Goal: Information Seeking & Learning: Learn about a topic

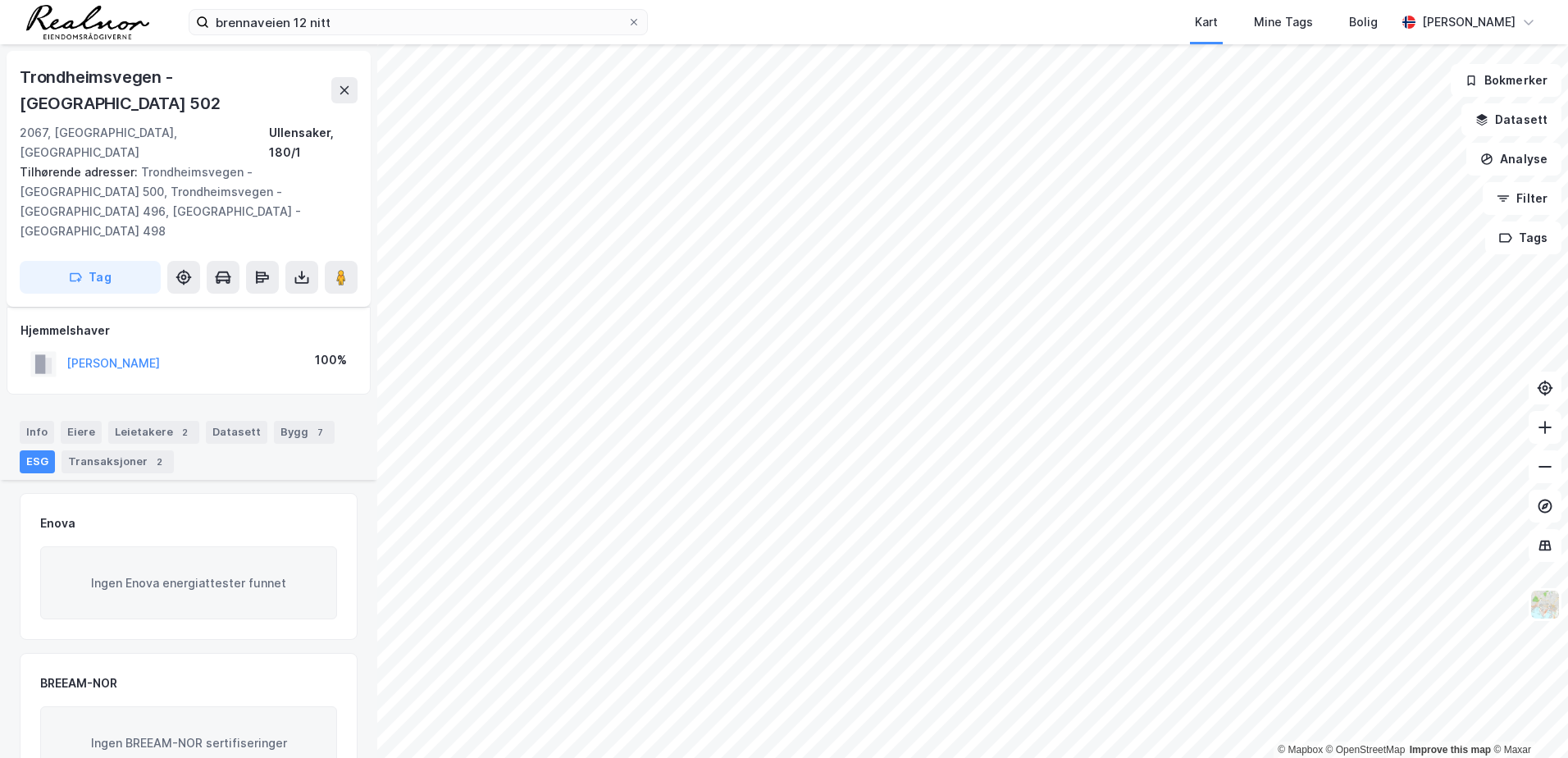
scroll to position [116, 0]
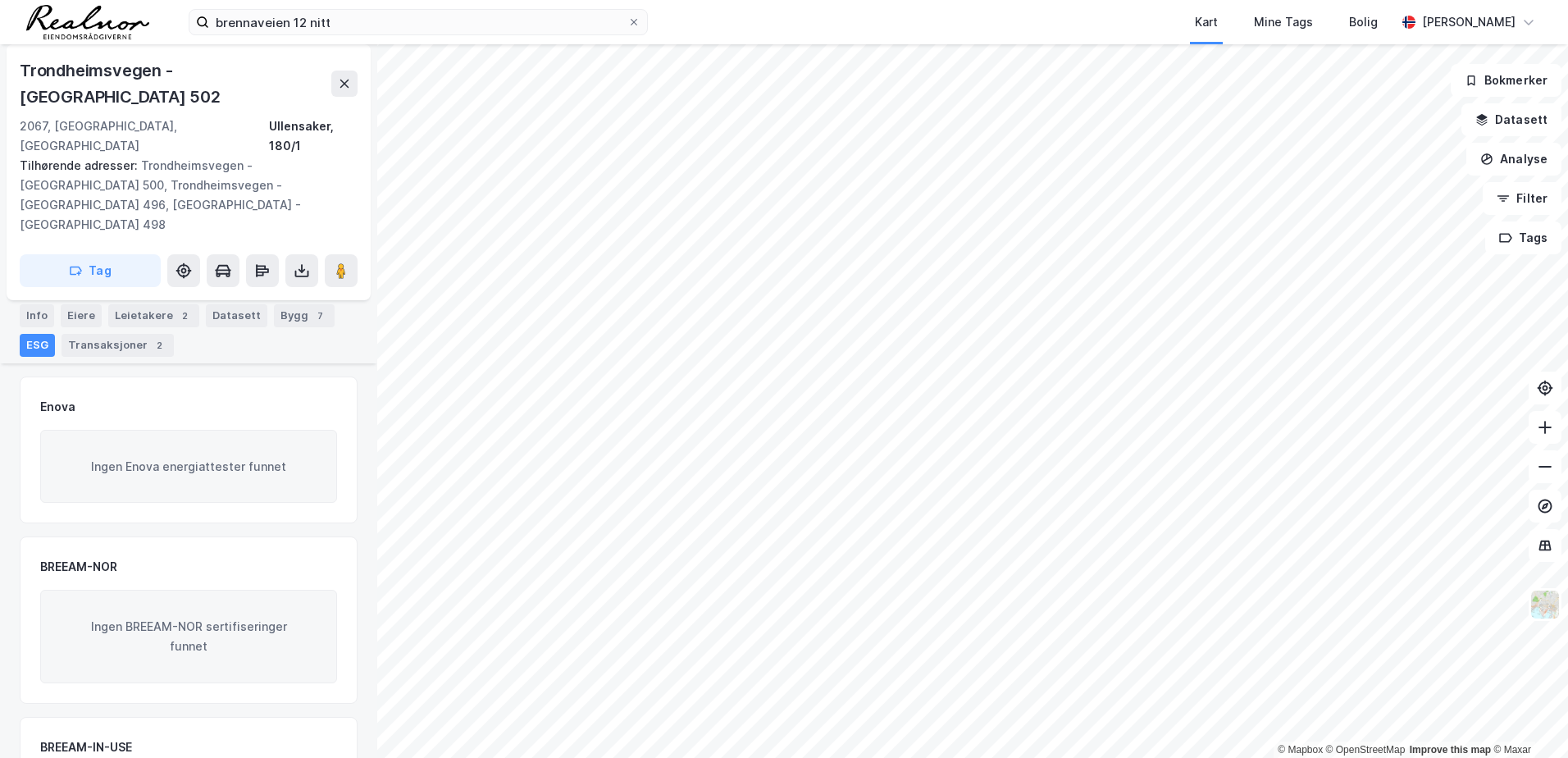
click at [34, 334] on div "ESG" at bounding box center [37, 346] width 35 height 23
click at [342, 79] on icon at bounding box center [344, 83] width 9 height 9
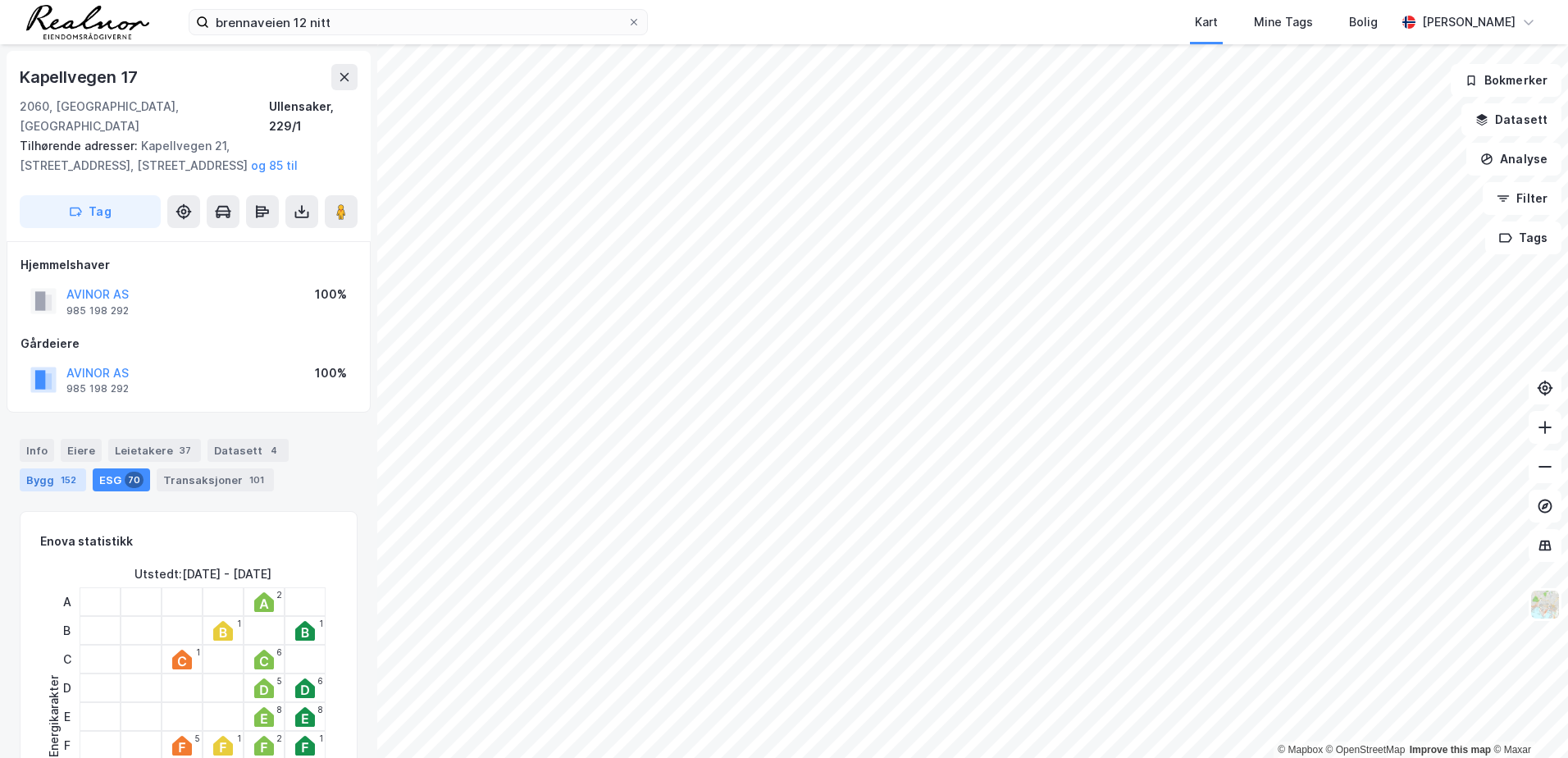
click at [47, 468] on div "Bygg 152" at bounding box center [53, 479] width 67 height 23
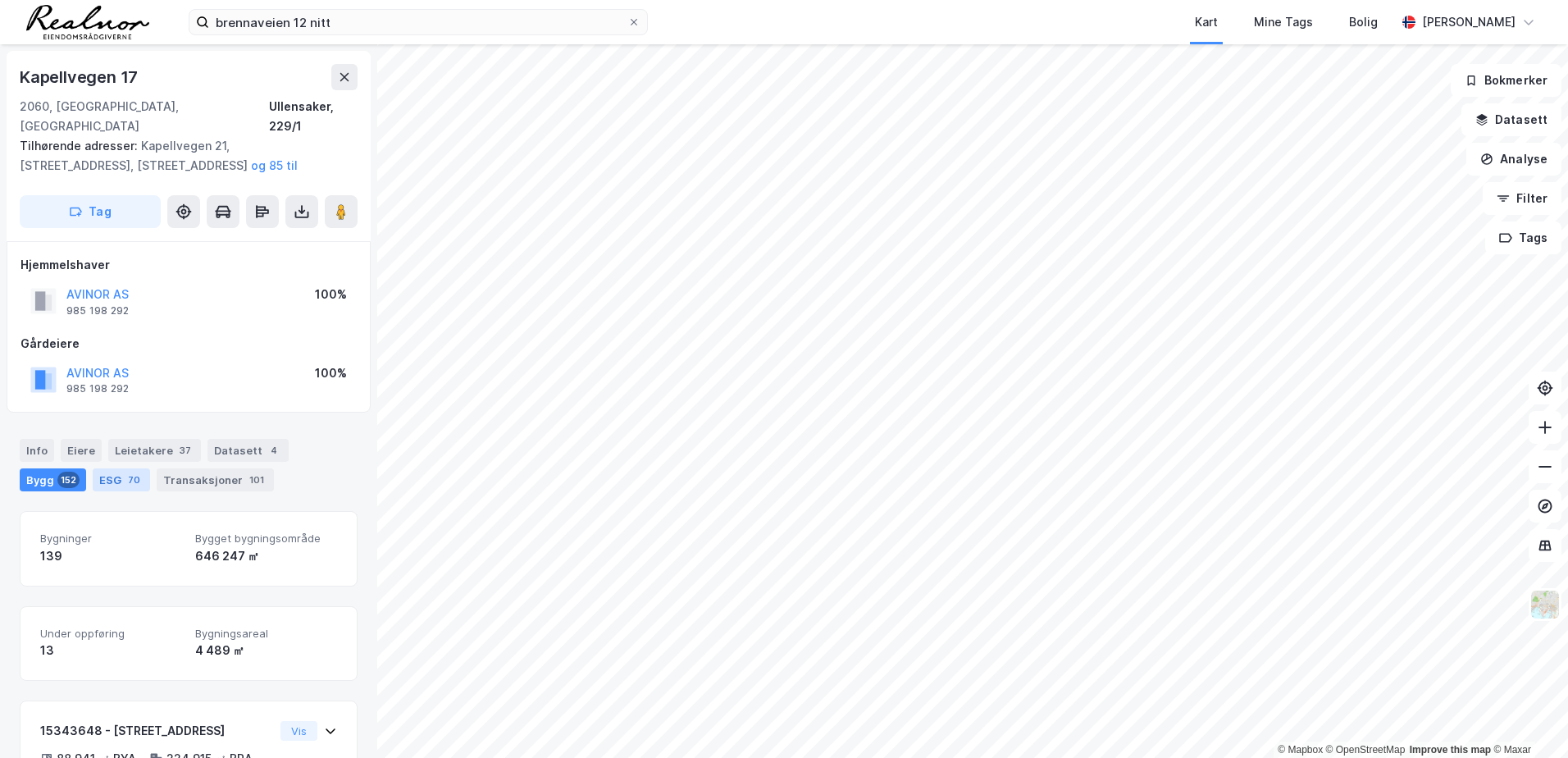
click at [126, 472] on div "70" at bounding box center [135, 479] width 19 height 16
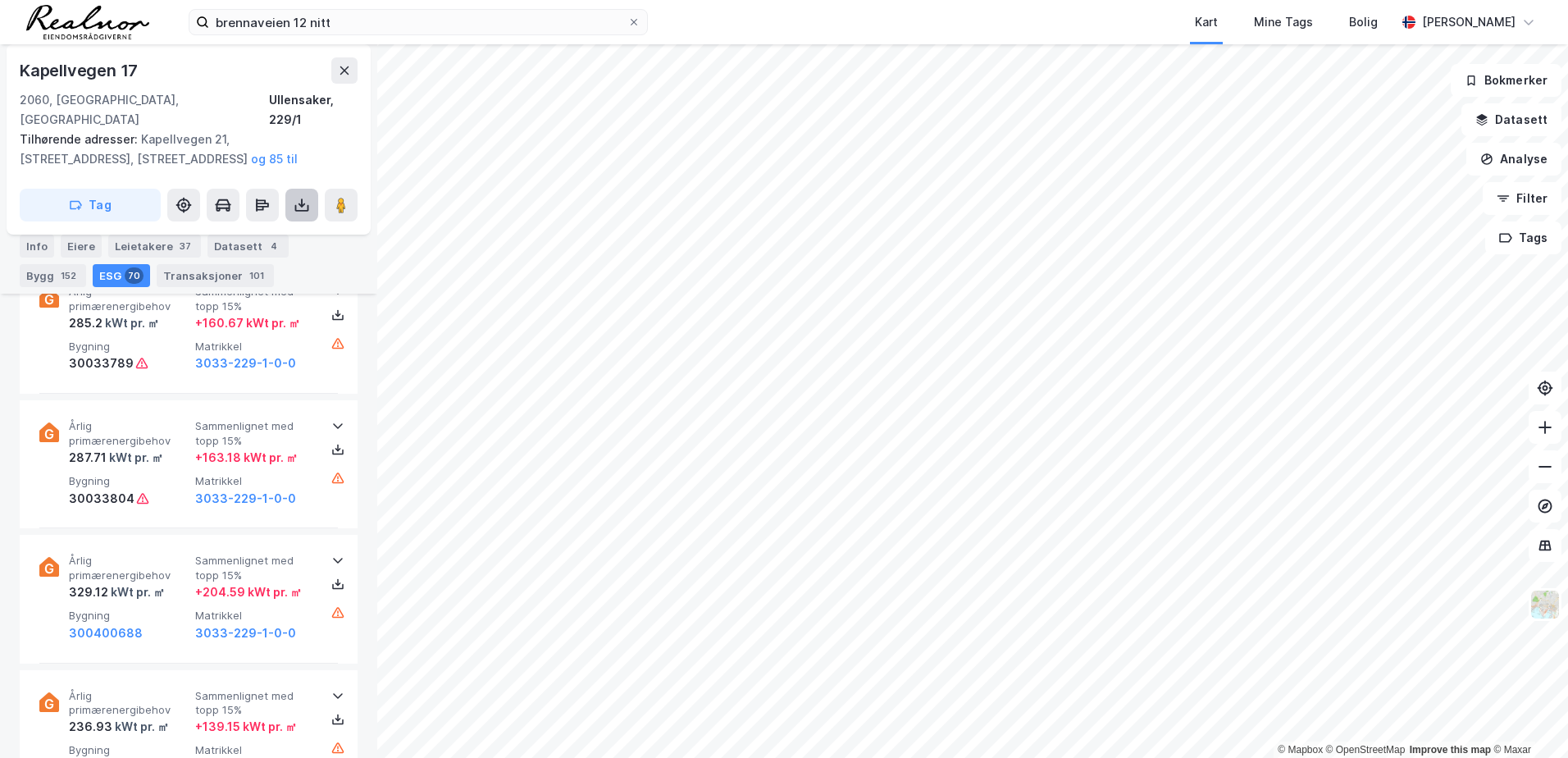
scroll to position [6396, 0]
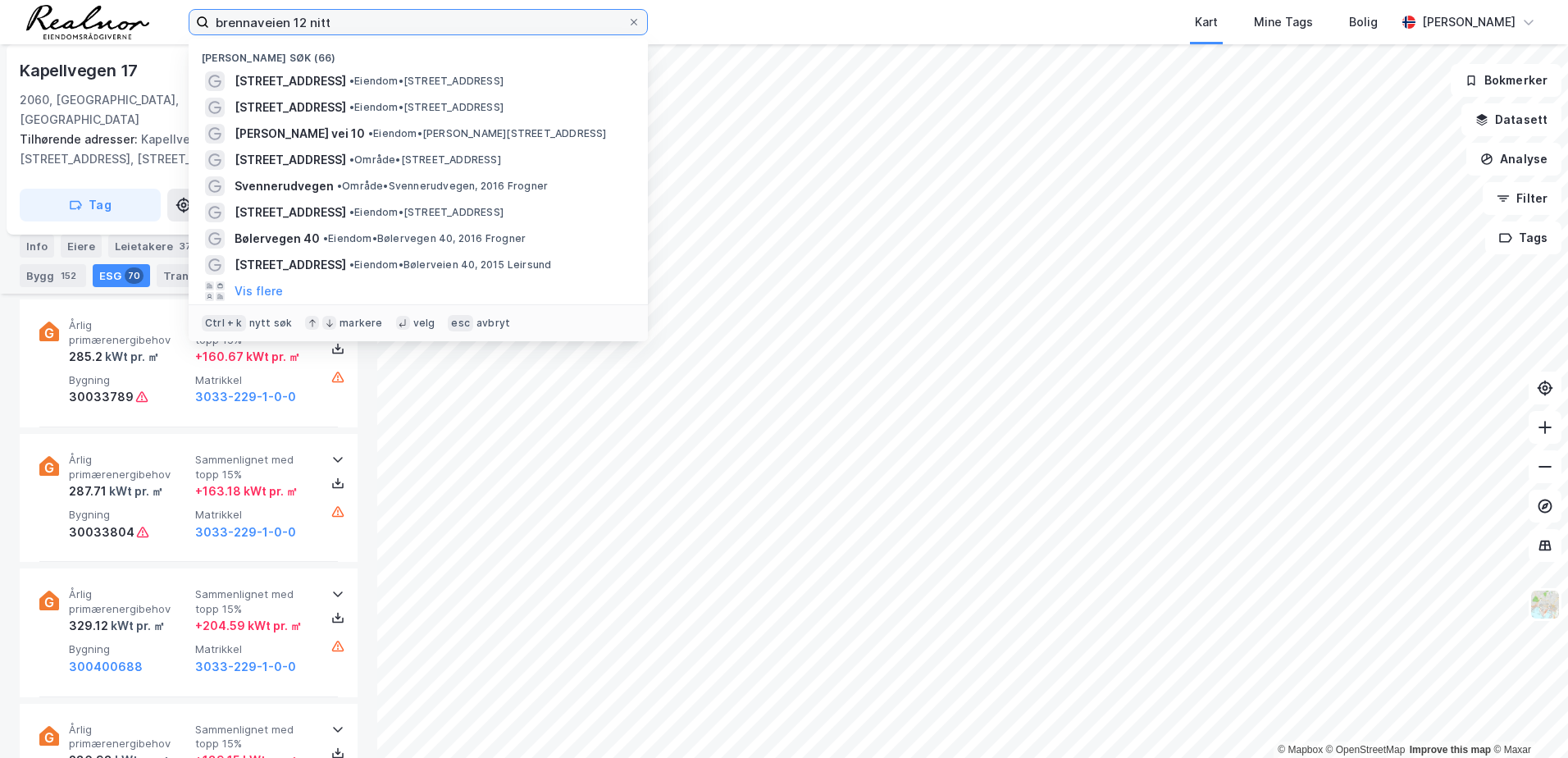
click at [359, 22] on input "brennaveien 12 nitt" at bounding box center [418, 22] width 418 height 25
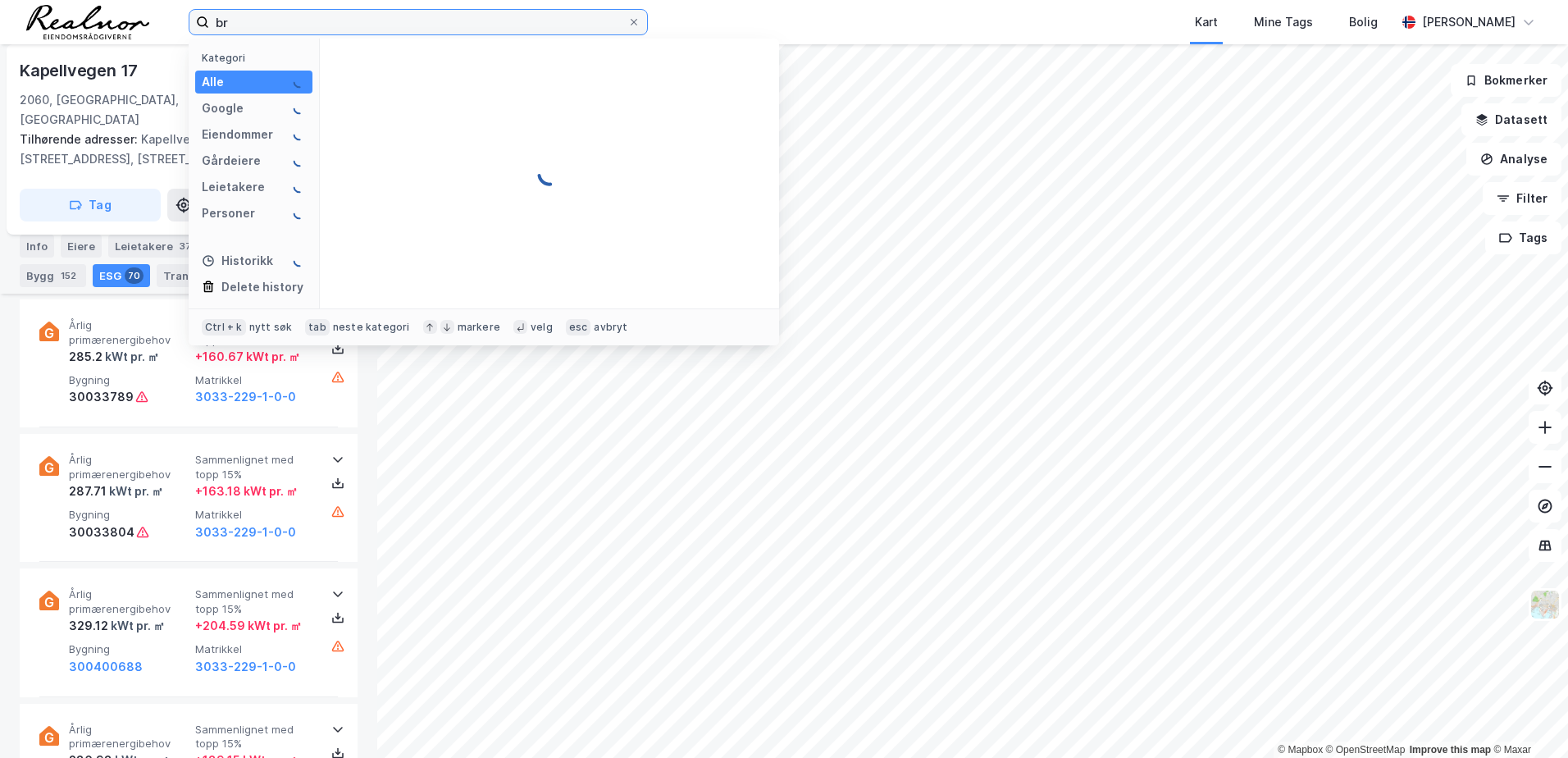
type input "b"
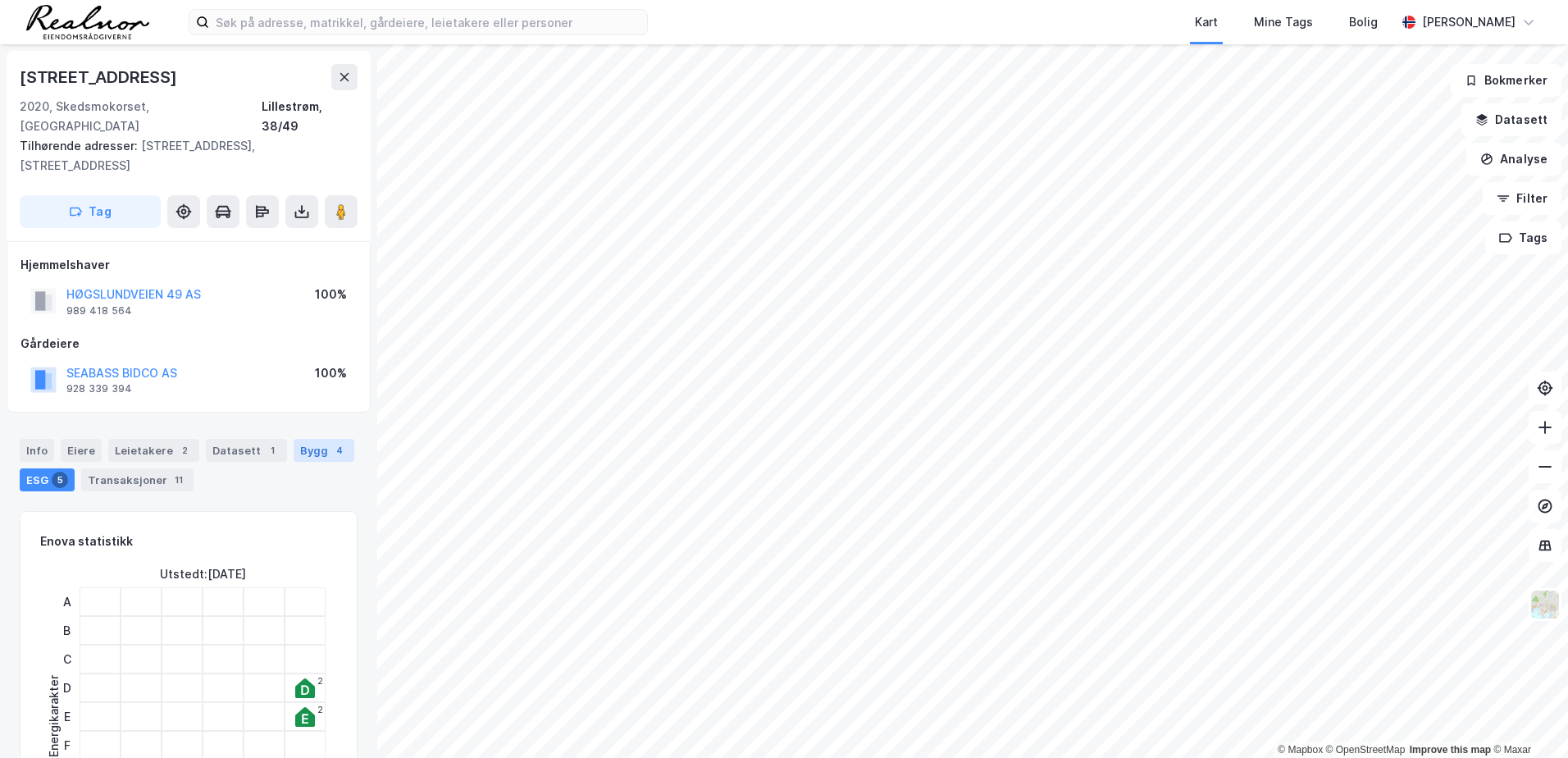
click at [316, 439] on div "Bygg 4" at bounding box center [325, 451] width 61 height 23
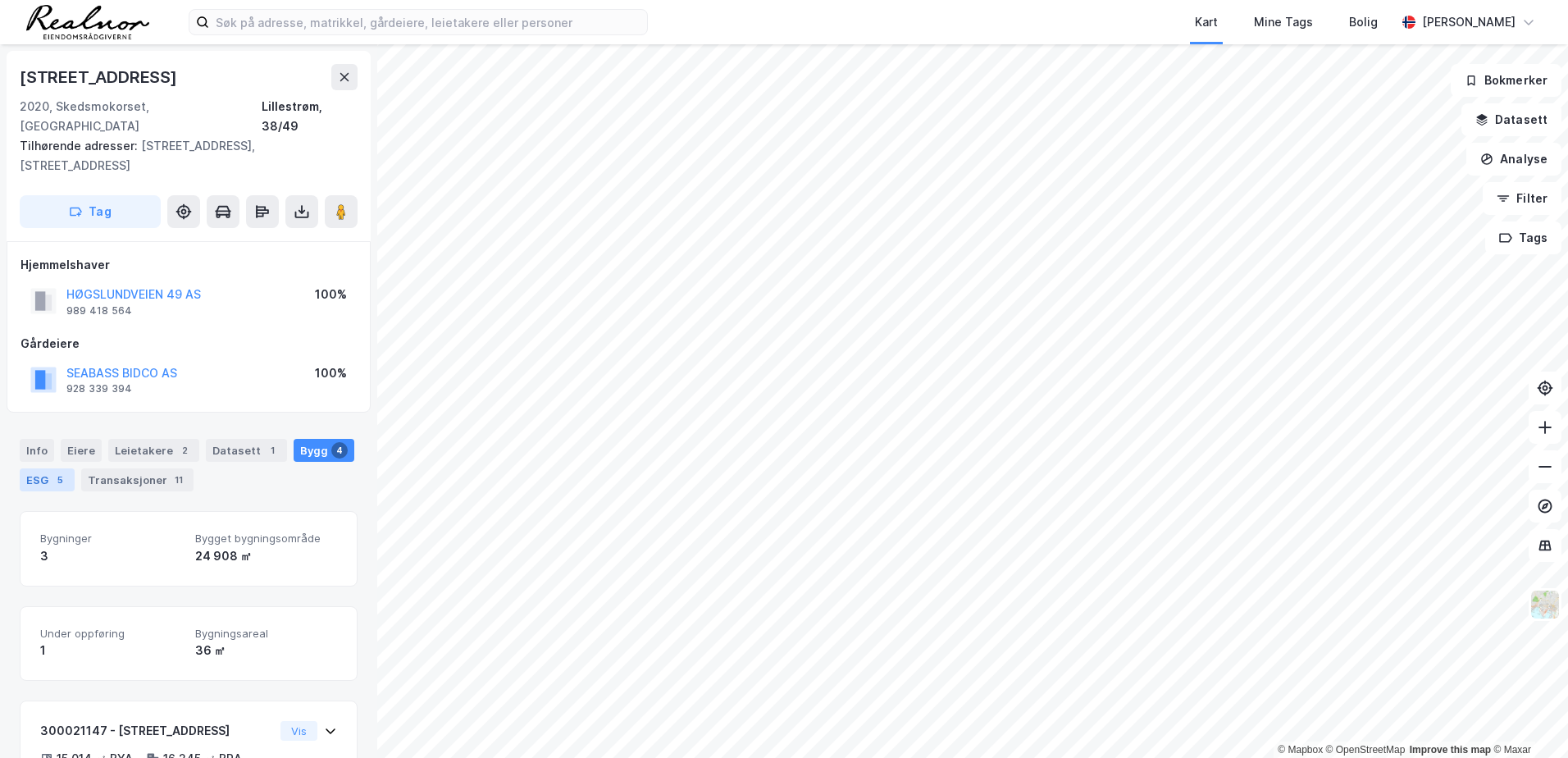
click at [49, 468] on div "ESG 5" at bounding box center [48, 479] width 55 height 23
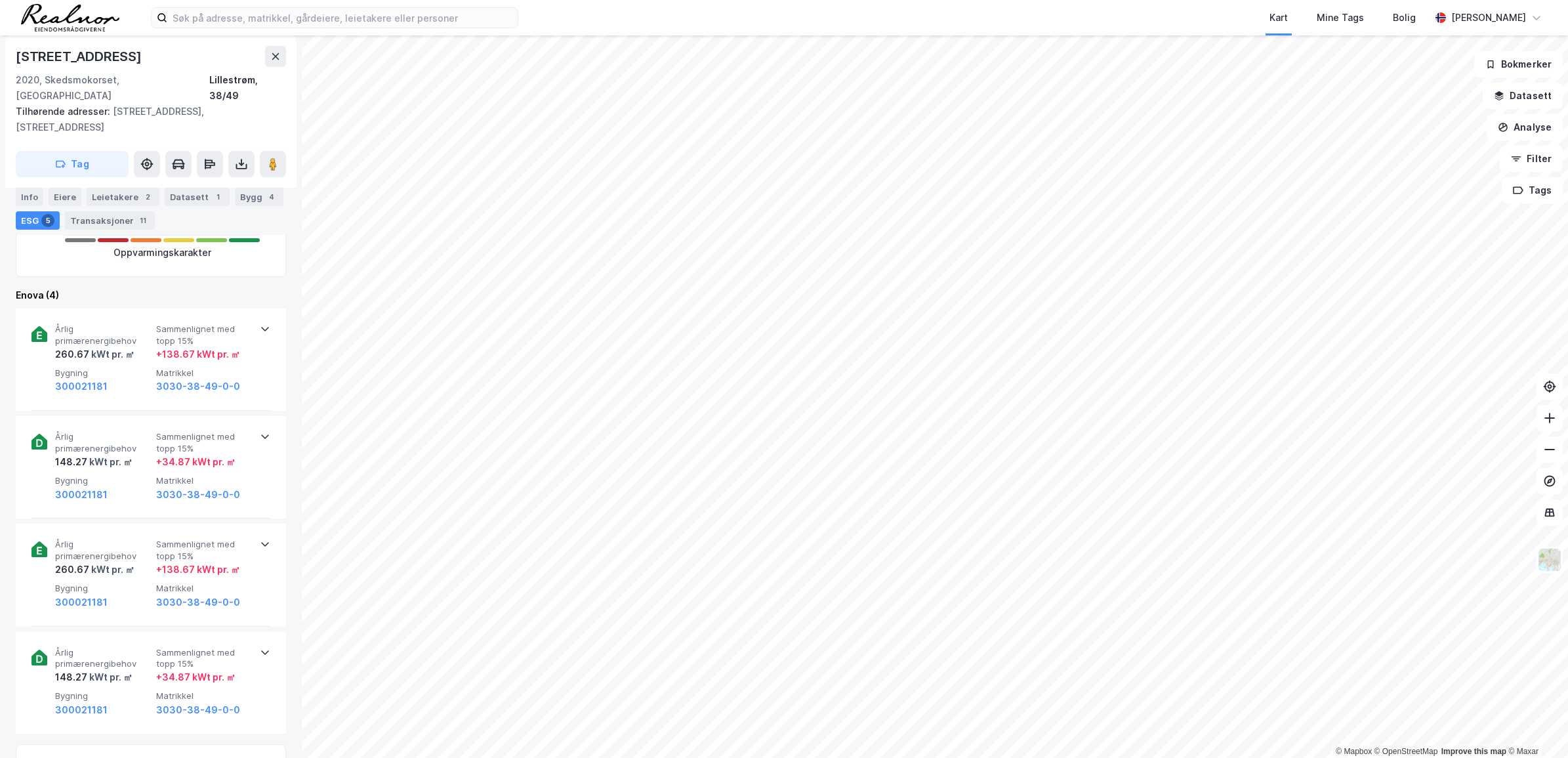
scroll to position [425, 0]
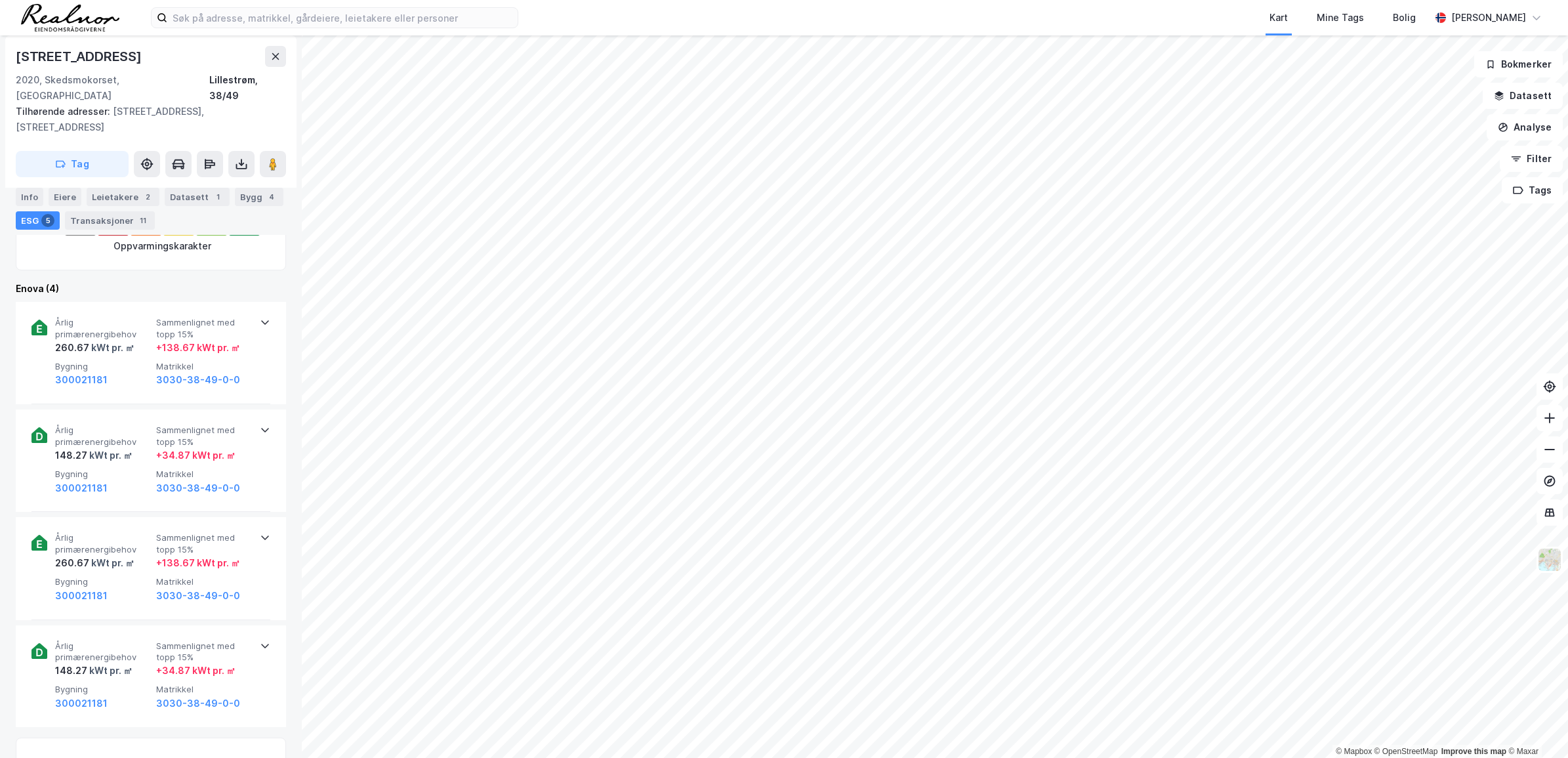
click at [37, 220] on div "ESG 5" at bounding box center [38, 221] width 44 height 18
